Goal: Information Seeking & Learning: Find specific fact

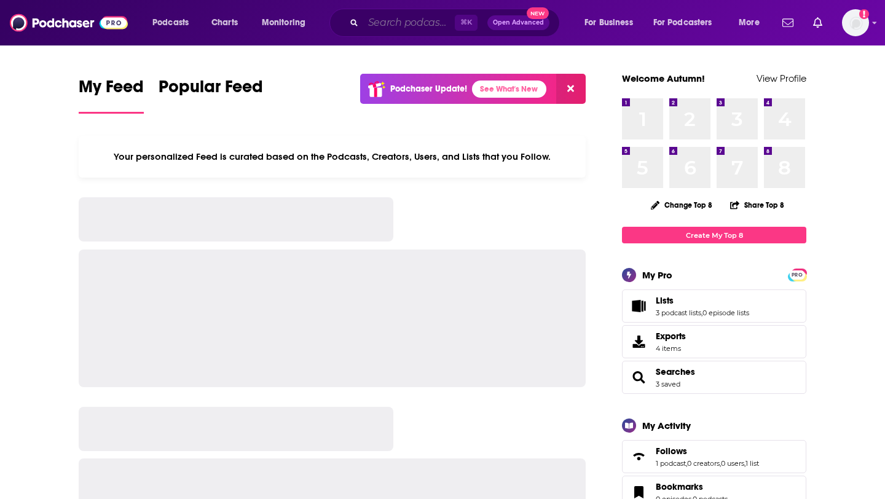
click at [387, 30] on input "Search podcasts, credits, & more..." at bounding box center [409, 23] width 92 height 20
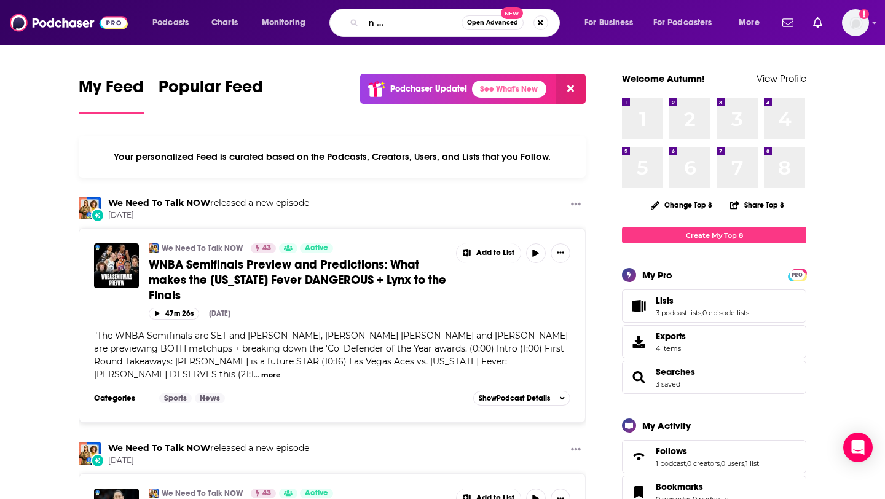
scroll to position [0, 74]
type input "second opinion with [PERSON_NAME]"
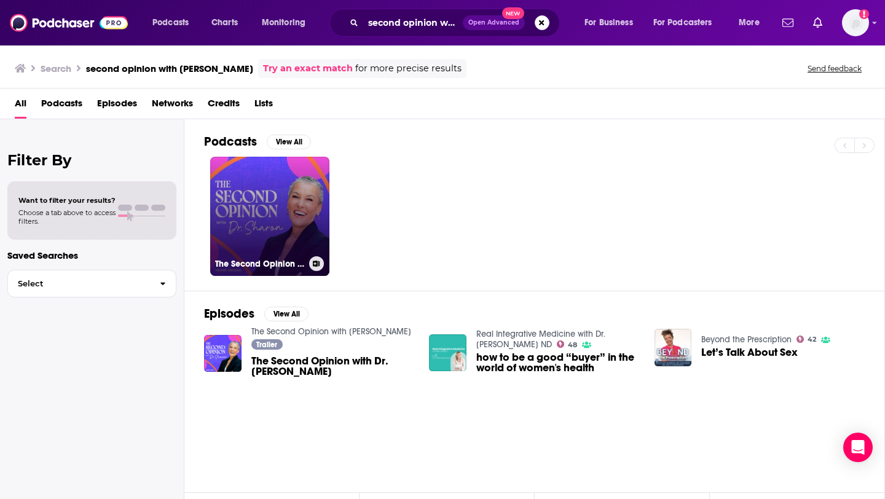
click at [287, 204] on link "The Second Opinion with [PERSON_NAME]" at bounding box center [269, 216] width 119 height 119
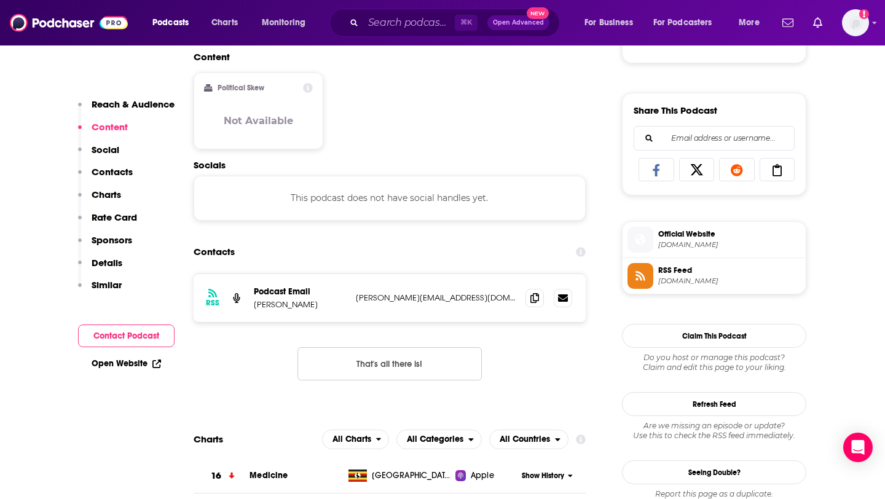
scroll to position [724, 0]
click at [539, 298] on icon at bounding box center [535, 297] width 9 height 10
